Goal: Task Accomplishment & Management: Manage account settings

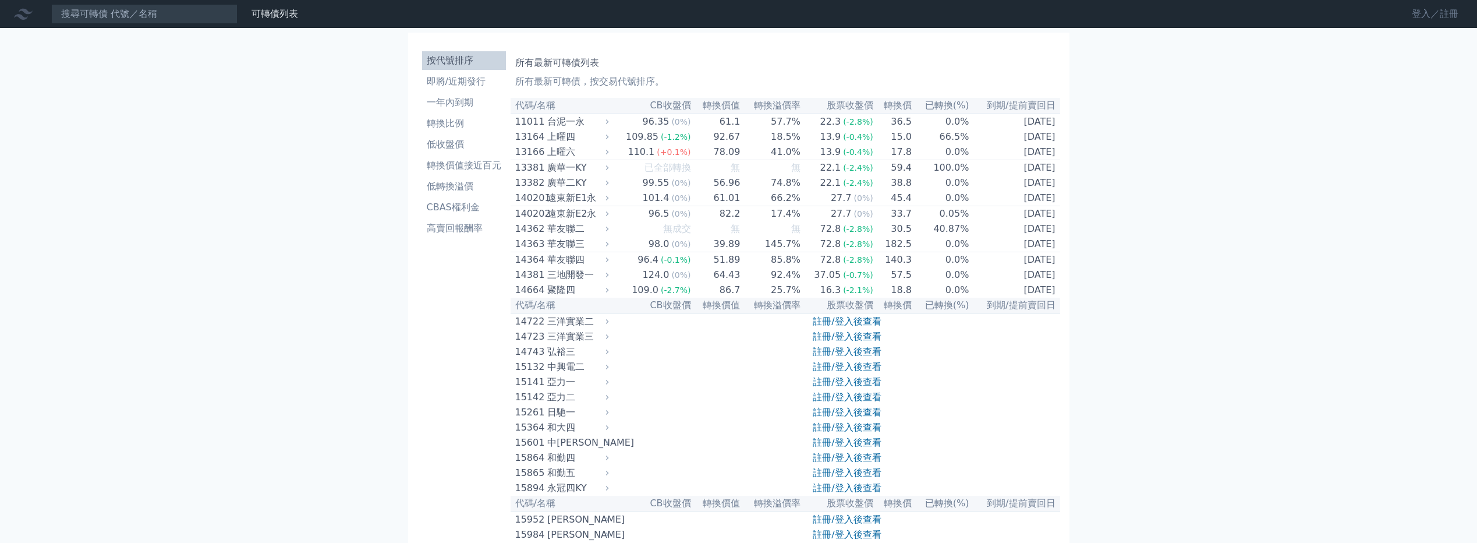
click at [1416, 11] on link "登入／註冊" at bounding box center [1435, 14] width 65 height 19
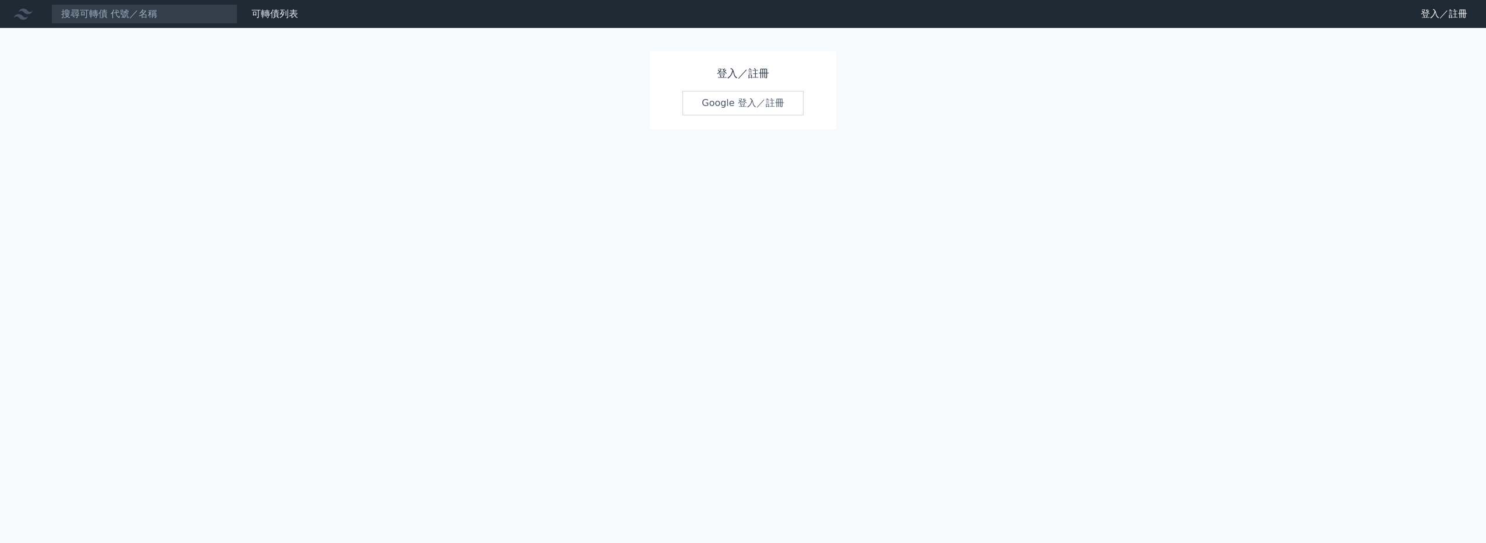
click at [782, 107] on link "Google 登入／註冊" at bounding box center [742, 103] width 121 height 24
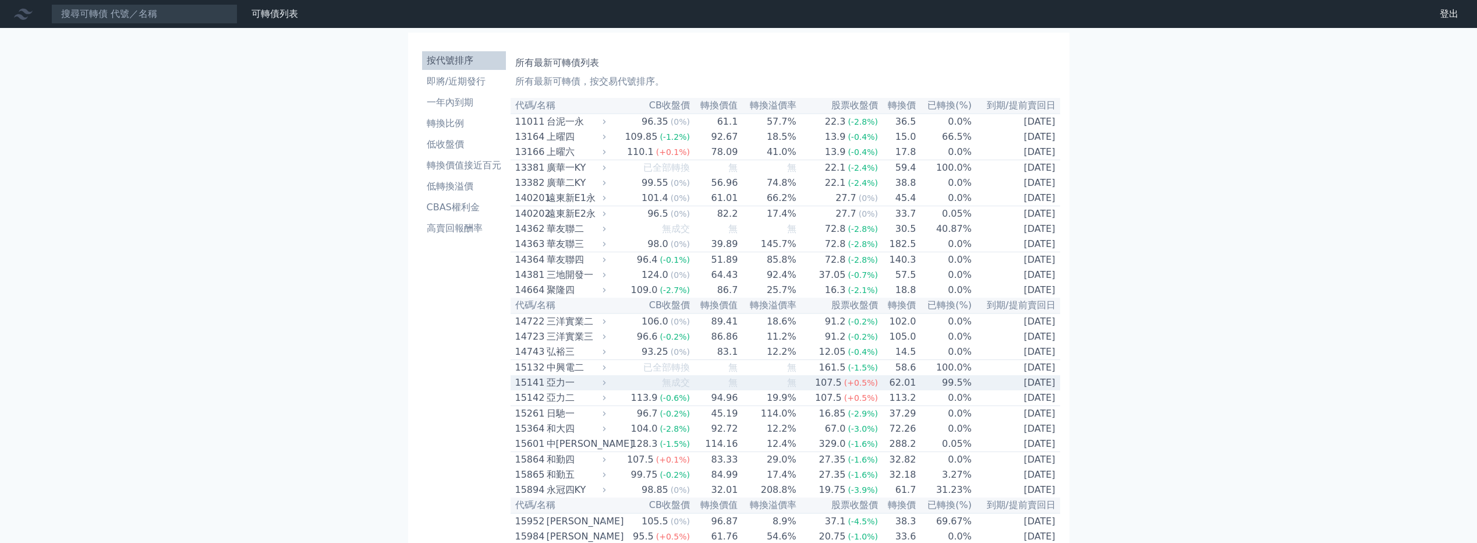
click at [592, 390] on div "亞力一" at bounding box center [575, 383] width 57 height 14
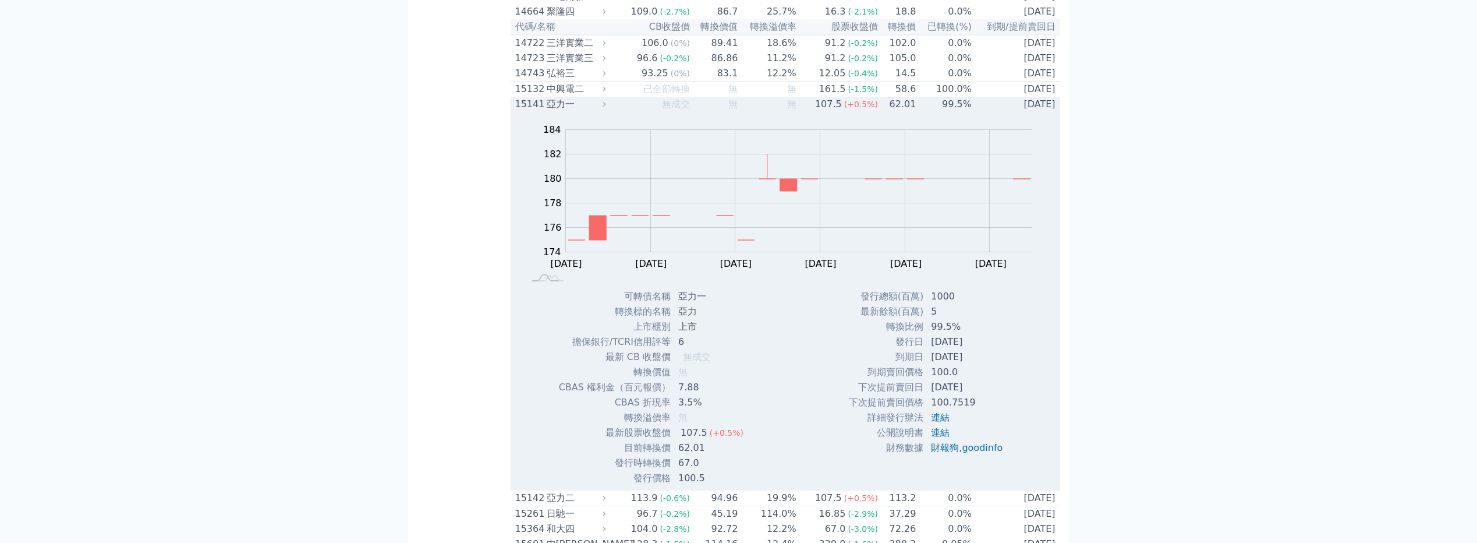
scroll to position [291, 0]
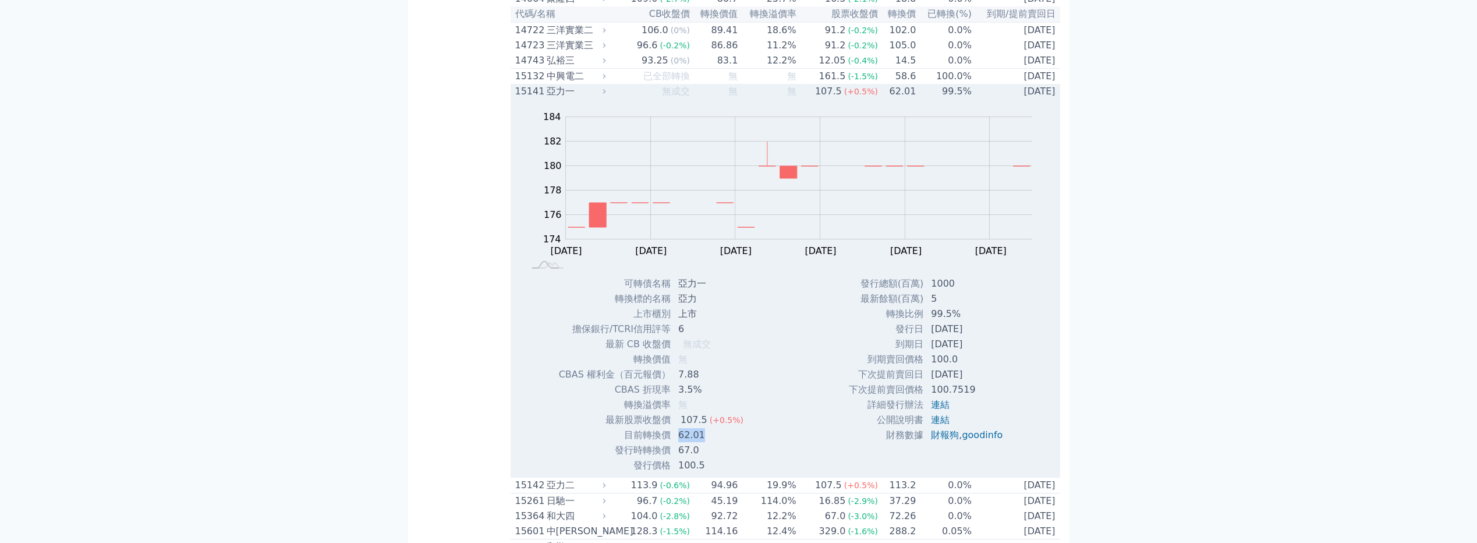
drag, startPoint x: 675, startPoint y: 457, endPoint x: 706, endPoint y: 458, distance: 30.9
click at [706, 443] on td "62.01" at bounding box center [712, 434] width 82 height 15
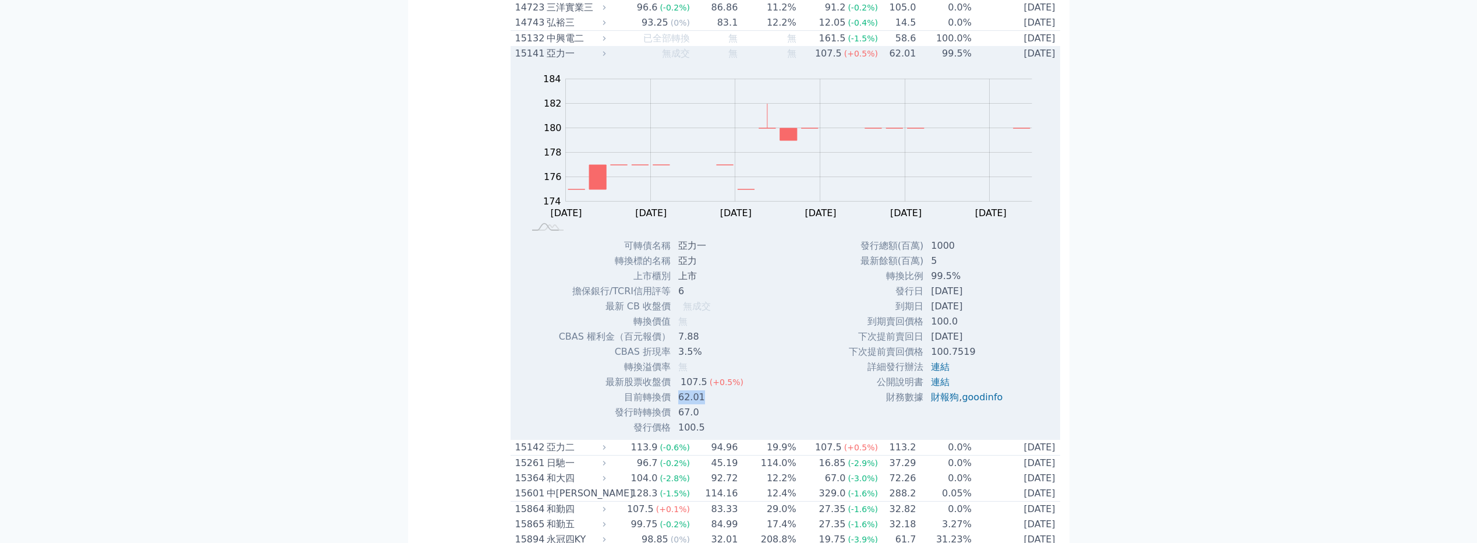
scroll to position [349, 0]
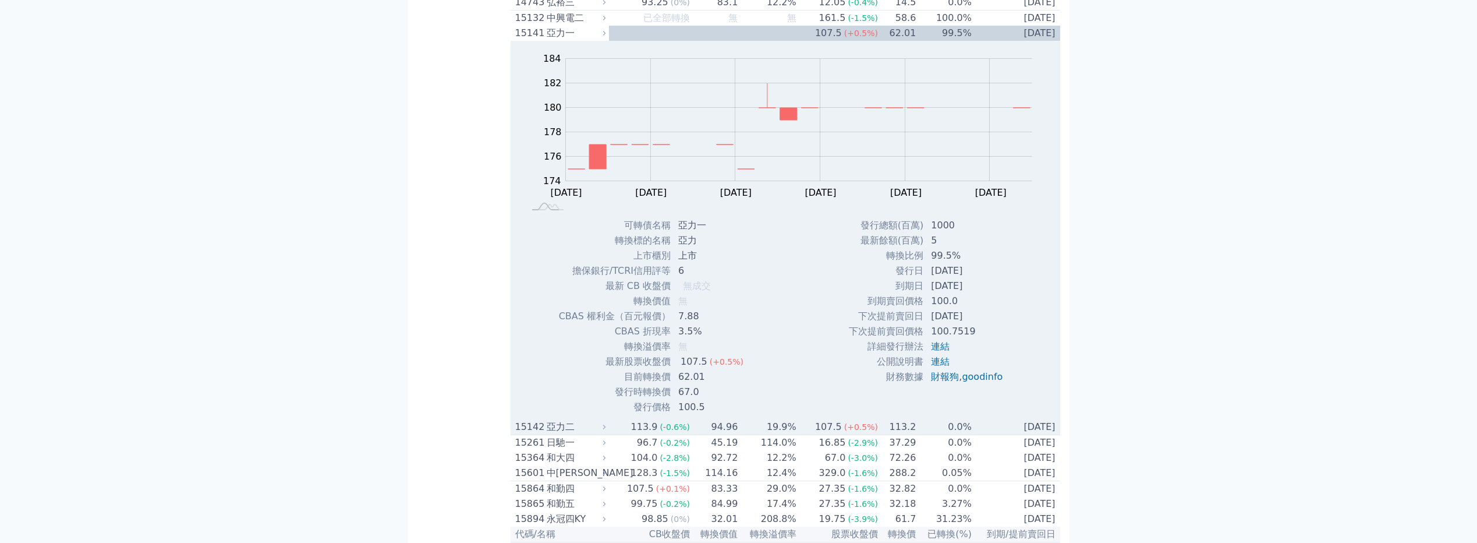
click at [601, 434] on div "亞力二" at bounding box center [575, 427] width 57 height 14
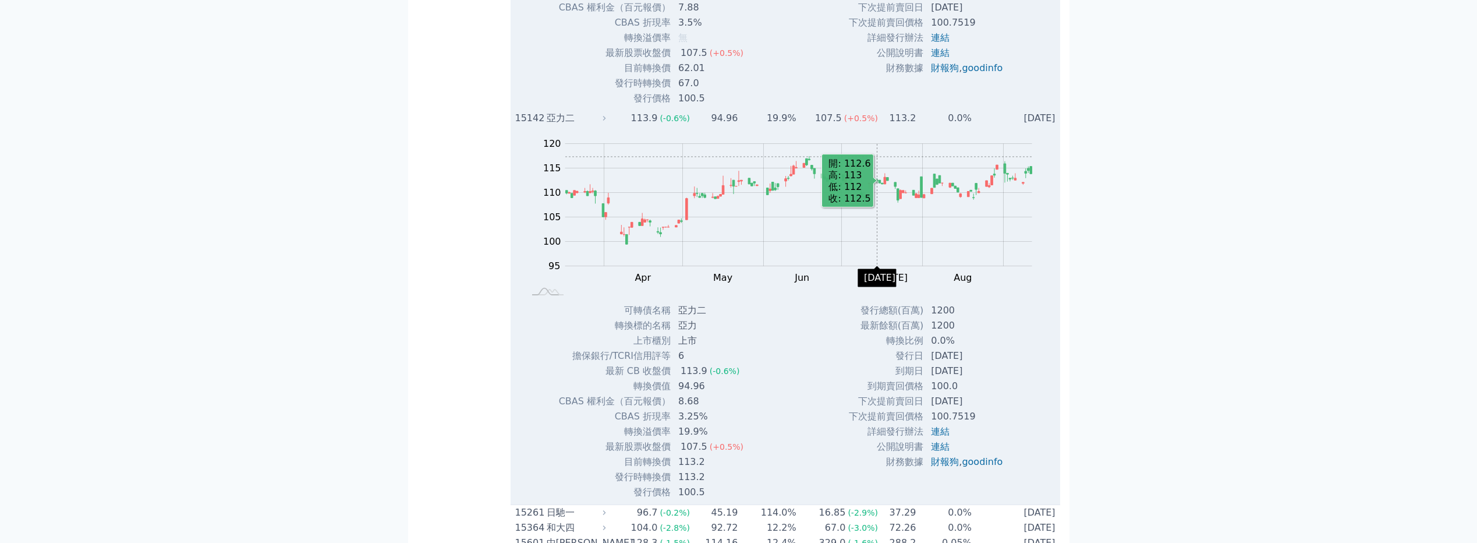
scroll to position [757, 0]
